Goal: Navigation & Orientation: Find specific page/section

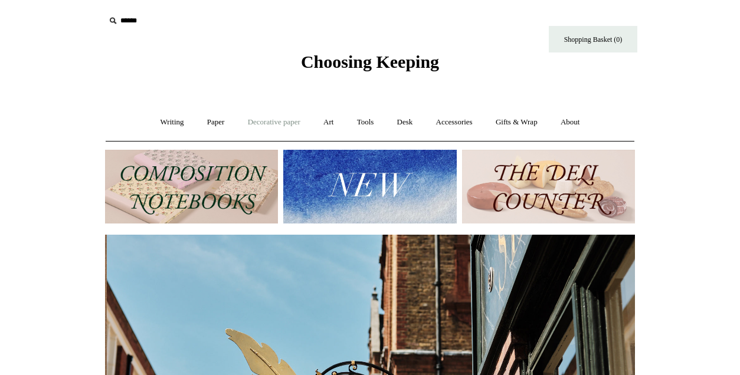
scroll to position [0, 530]
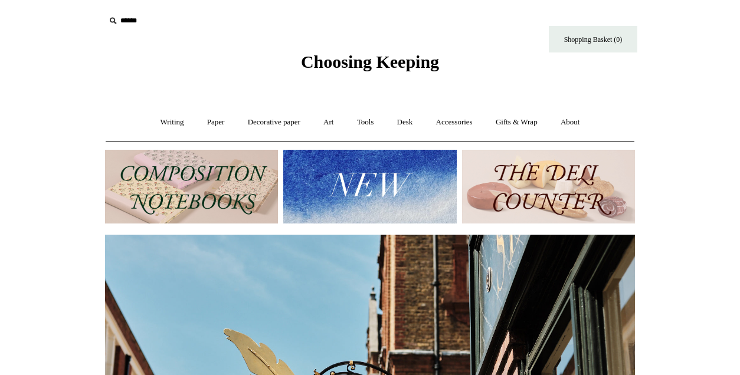
click at [220, 188] on img at bounding box center [191, 187] width 173 height 74
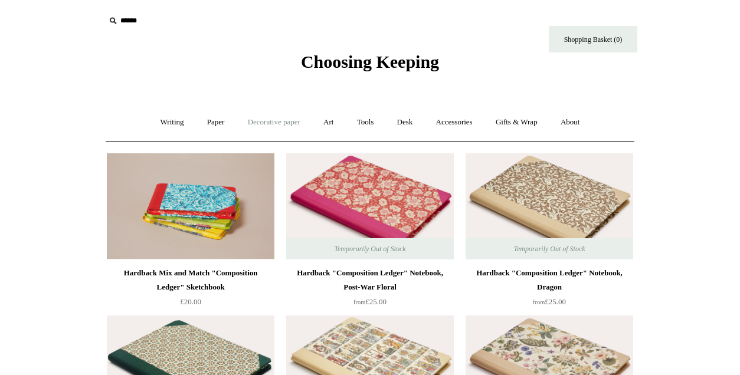
click at [274, 127] on link "Decorative paper +" at bounding box center [274, 122] width 74 height 31
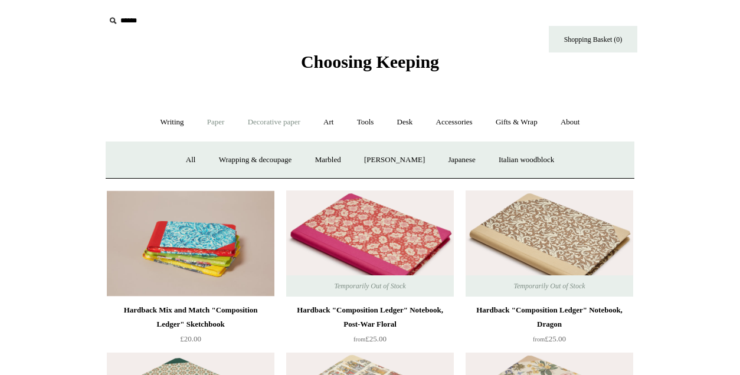
click at [214, 126] on link "Paper +" at bounding box center [215, 122] width 39 height 31
click at [351, 172] on link "Sketchbooks +" at bounding box center [352, 160] width 60 height 31
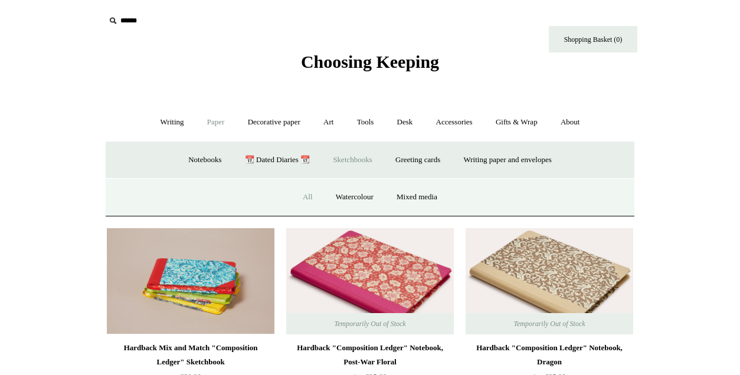
click at [295, 196] on link "All" at bounding box center [307, 197] width 31 height 31
